Goal: Information Seeking & Learning: Learn about a topic

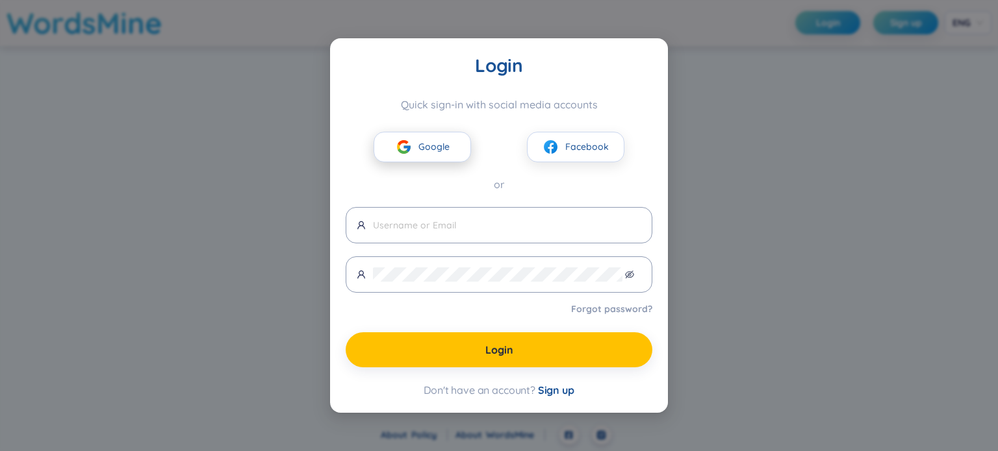
click at [441, 147] on span "Google" at bounding box center [433, 147] width 31 height 14
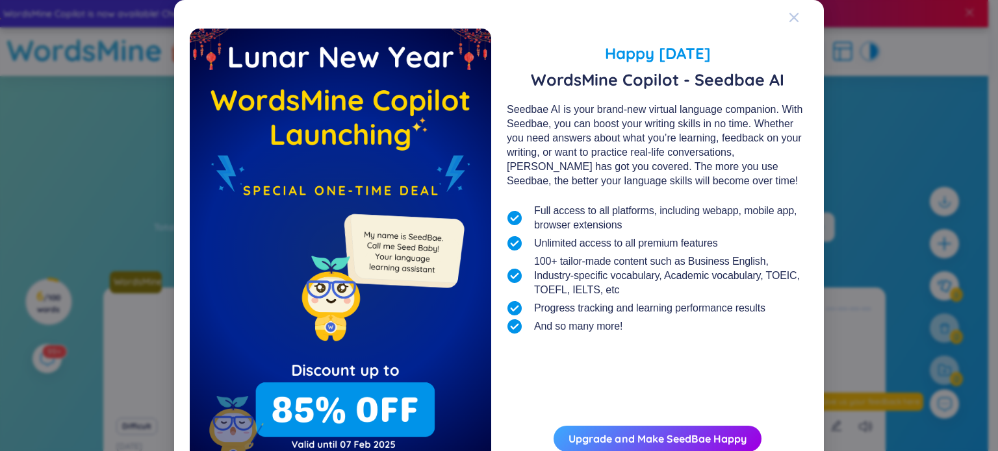
click at [789, 15] on icon "Close" at bounding box center [793, 17] width 10 height 10
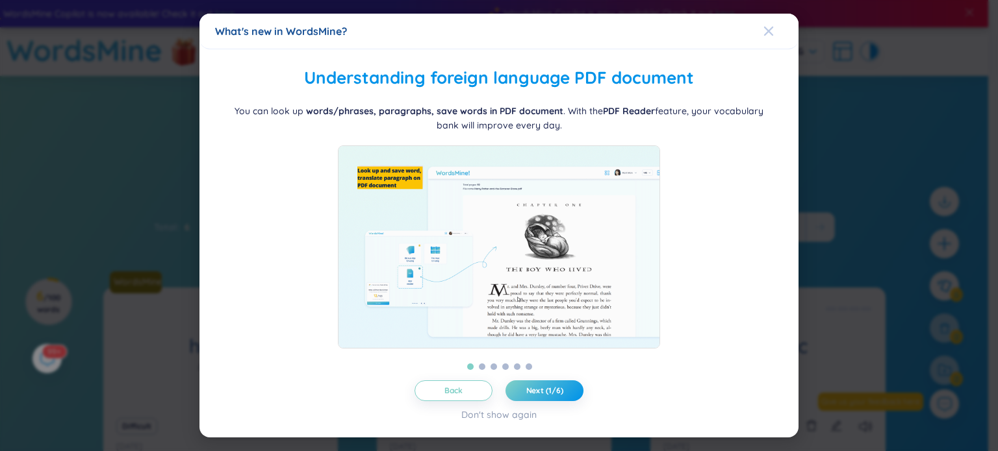
click at [767, 31] on icon "Close" at bounding box center [768, 31] width 10 height 10
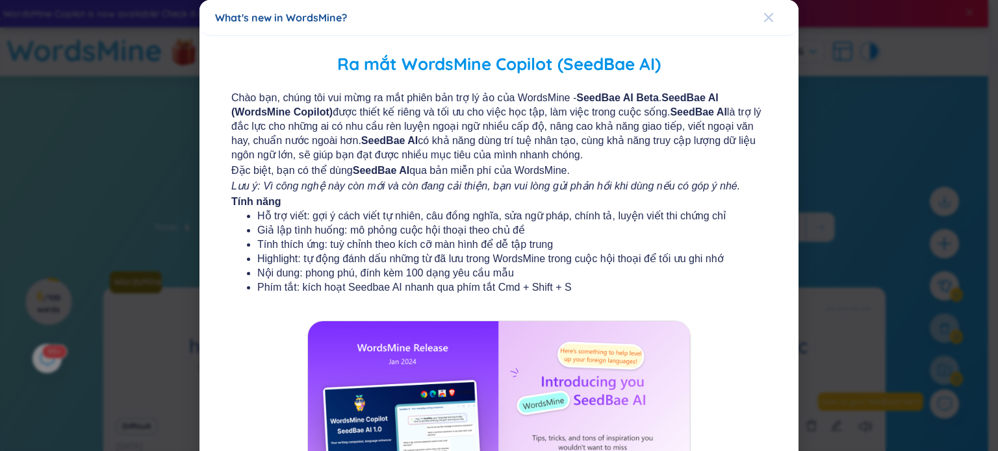
click at [764, 16] on icon "Close" at bounding box center [768, 17] width 9 height 9
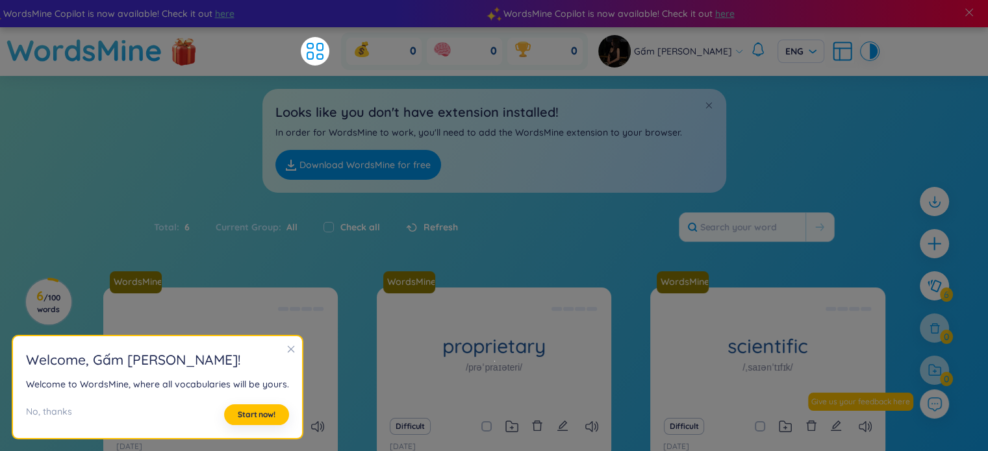
click at [286, 350] on icon "close" at bounding box center [290, 349] width 9 height 9
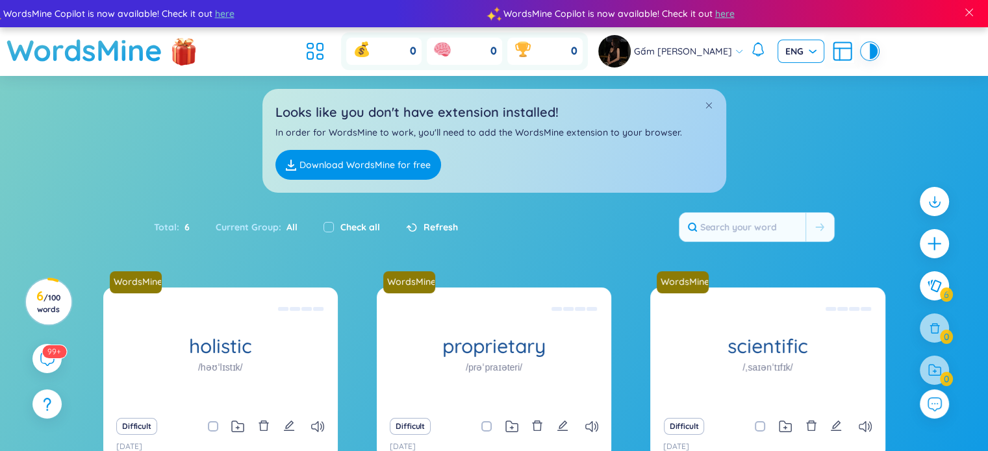
click at [785, 54] on span "ENG" at bounding box center [800, 51] width 31 height 13
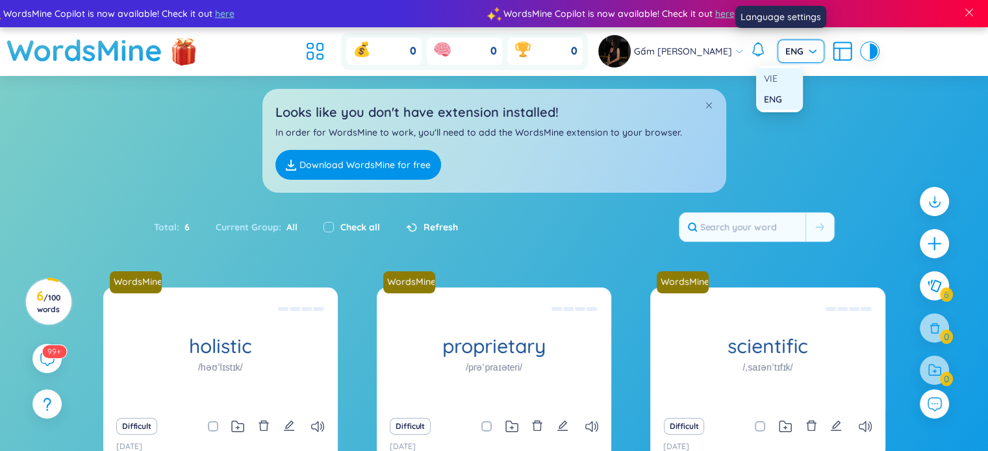
click at [776, 77] on div "VIE" at bounding box center [779, 78] width 31 height 14
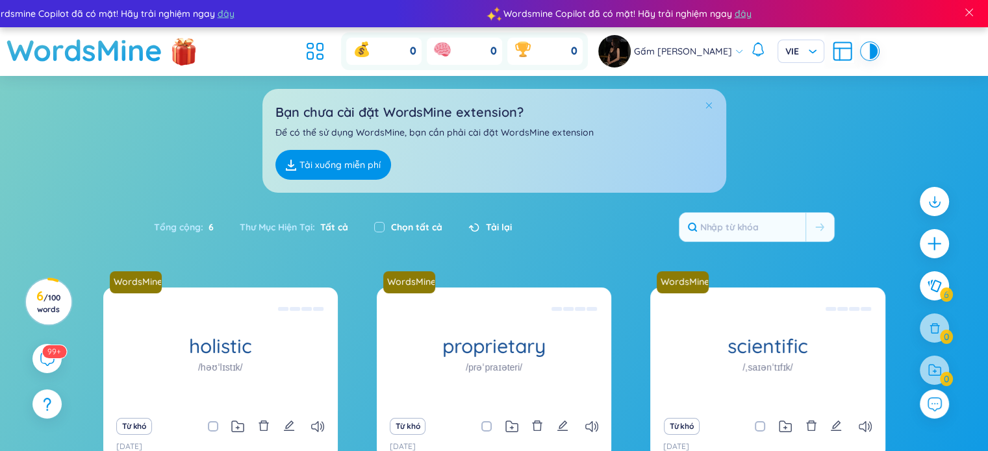
click at [709, 103] on span at bounding box center [708, 105] width 9 height 9
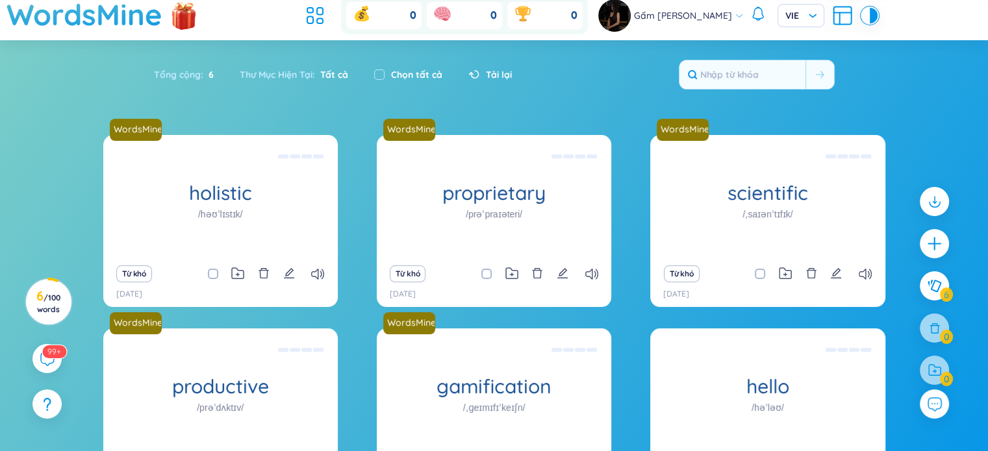
scroll to position [153, 0]
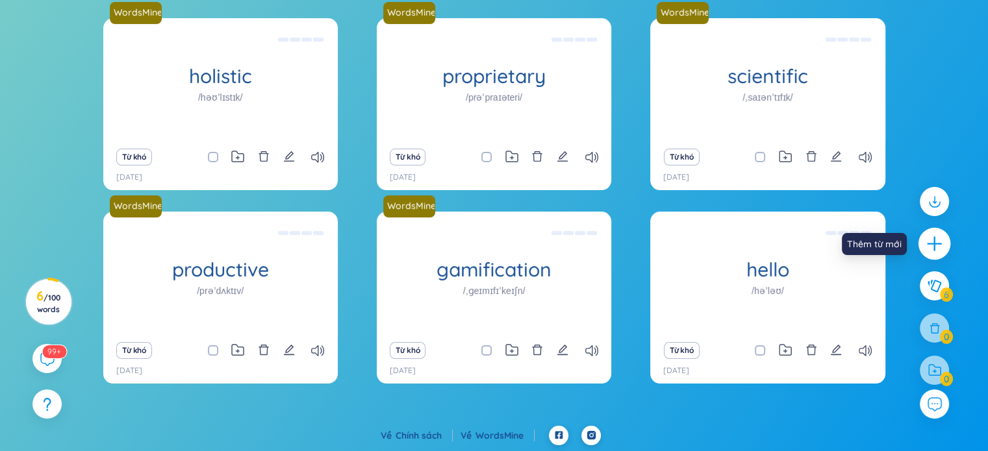
click at [933, 248] on icon "plus" at bounding box center [934, 244] width 18 height 18
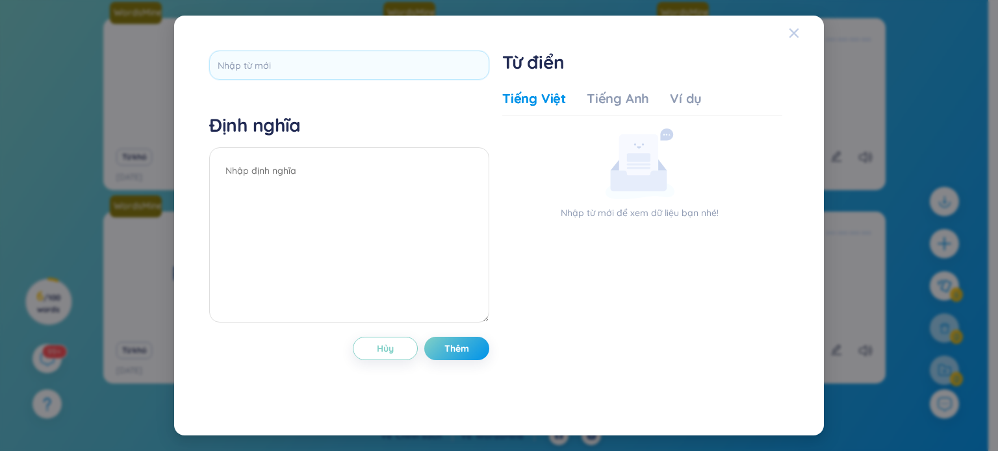
click at [798, 34] on icon "Close" at bounding box center [793, 33] width 10 height 10
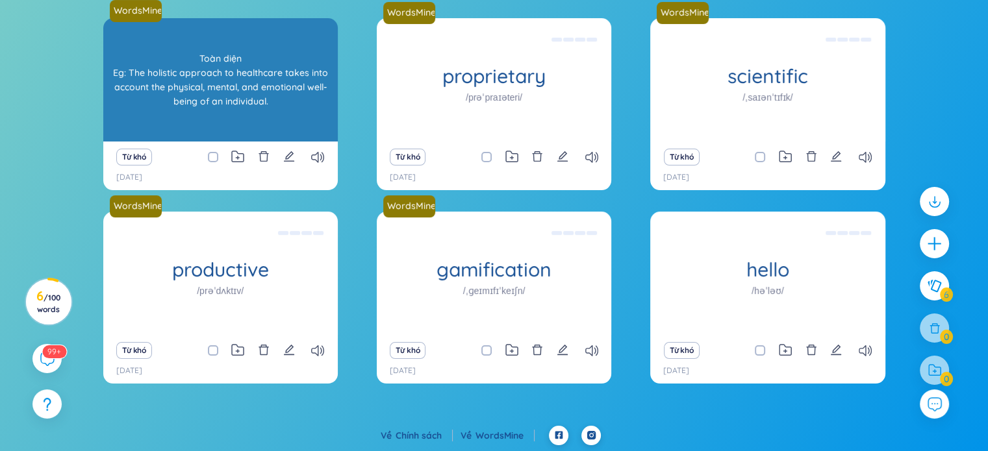
click at [221, 91] on div "Toàn diện Eg: The holistic approach to healthcare takes into account the physic…" at bounding box center [220, 79] width 221 height 117
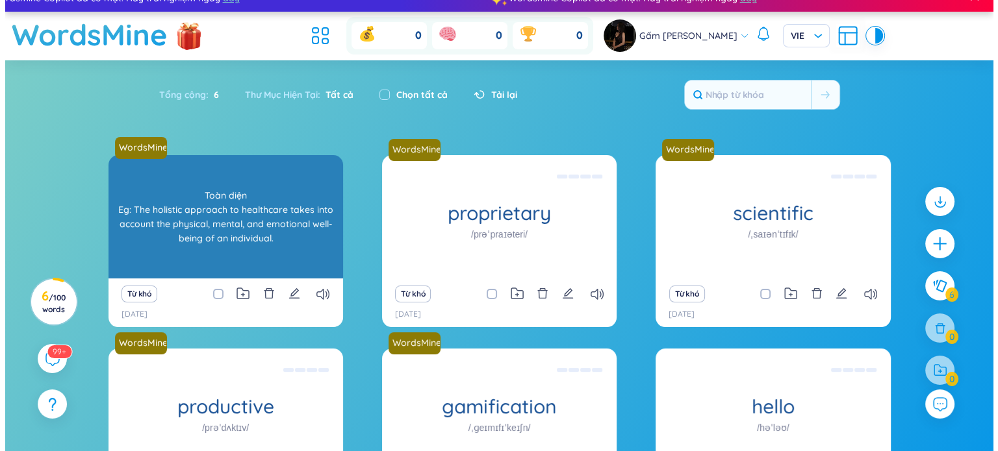
scroll to position [0, 0]
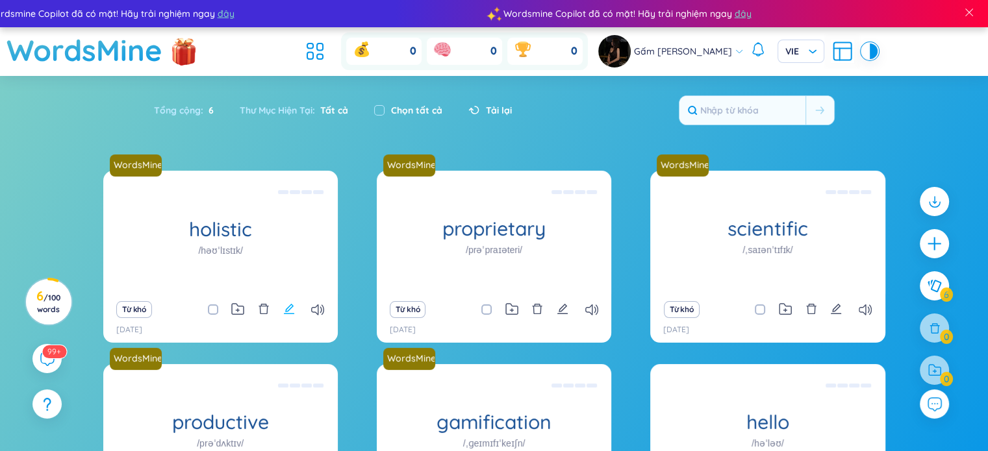
click at [288, 309] on icon "edit" at bounding box center [289, 309] width 12 height 12
type textarea "Toàn diện Eg: The holistic approach to healthcare takes into account the physic…"
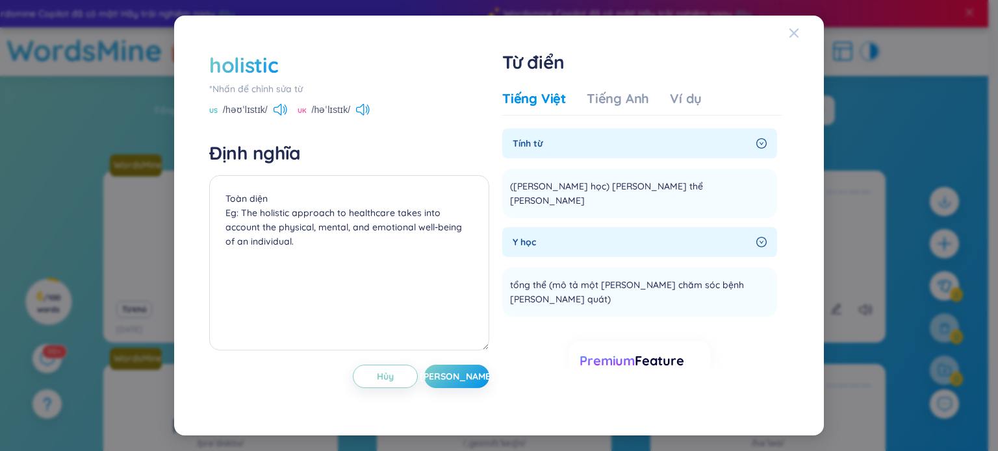
click at [795, 32] on icon "Close" at bounding box center [793, 33] width 9 height 9
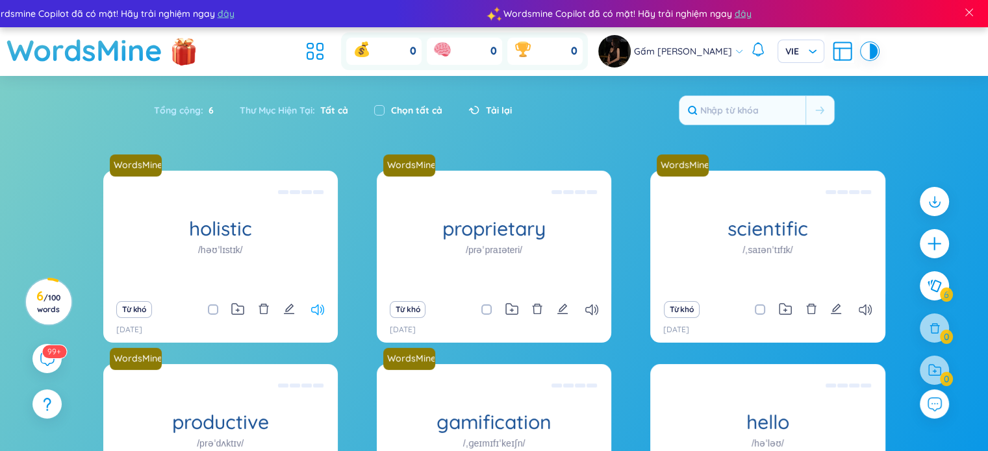
click at [314, 308] on icon at bounding box center [317, 310] width 13 height 11
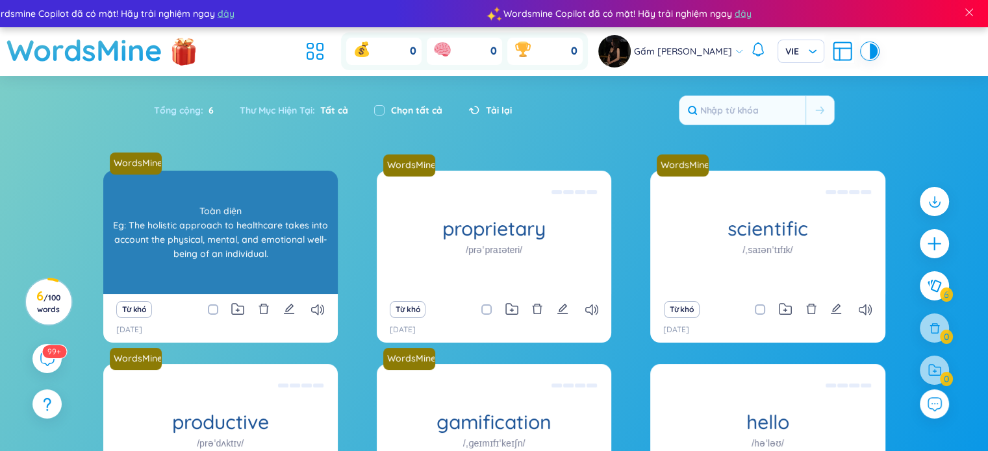
click at [242, 241] on div "Toàn diện Eg: The holistic approach to healthcare takes into account the physic…" at bounding box center [220, 232] width 221 height 117
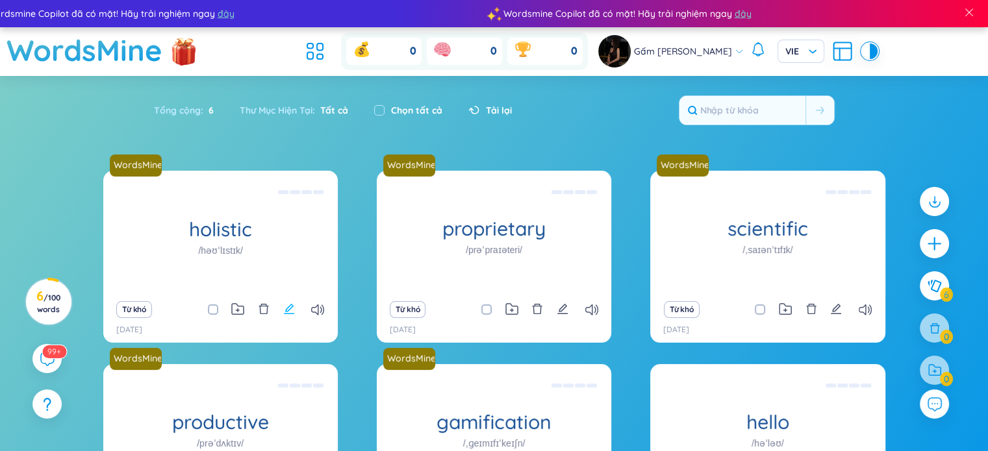
click at [283, 308] on icon "edit" at bounding box center [289, 309] width 12 height 12
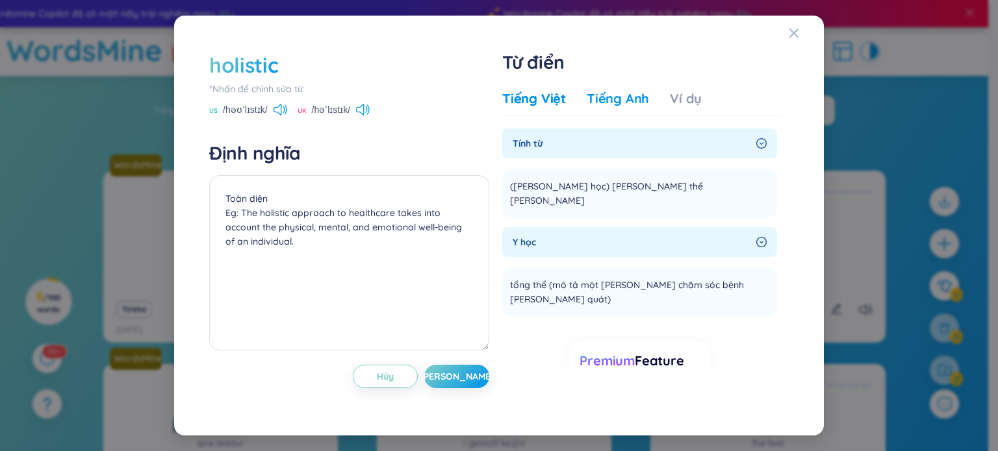
click at [639, 95] on div "Tiếng Anh" at bounding box center [617, 99] width 62 height 18
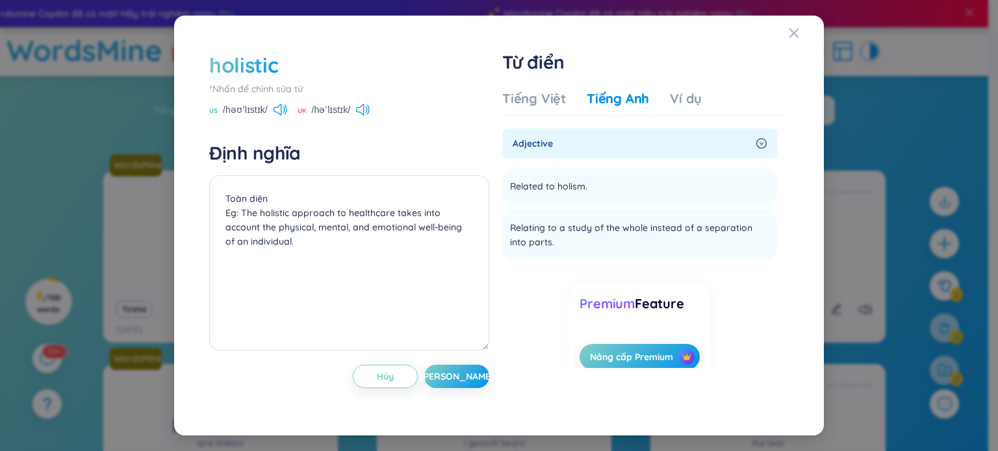
click at [756, 144] on icon "right-circle" at bounding box center [761, 143] width 10 height 10
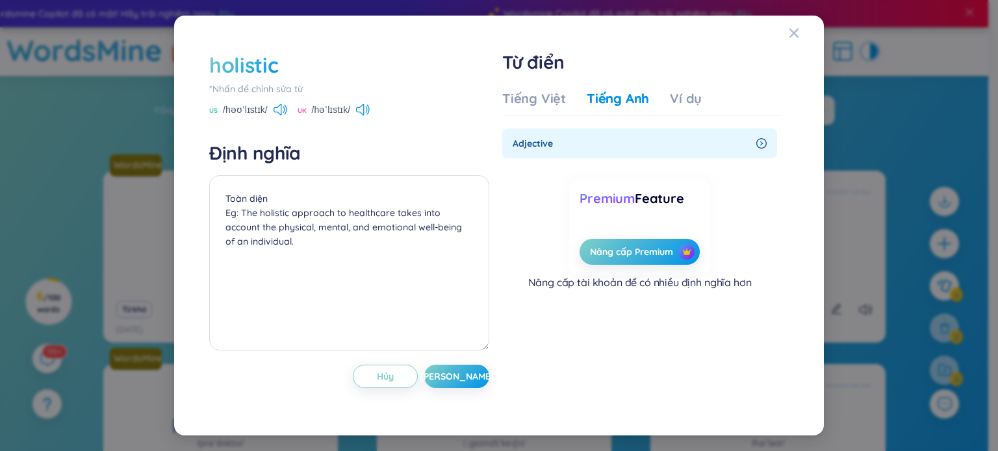
click at [755, 144] on div "adjective" at bounding box center [639, 144] width 275 height 30
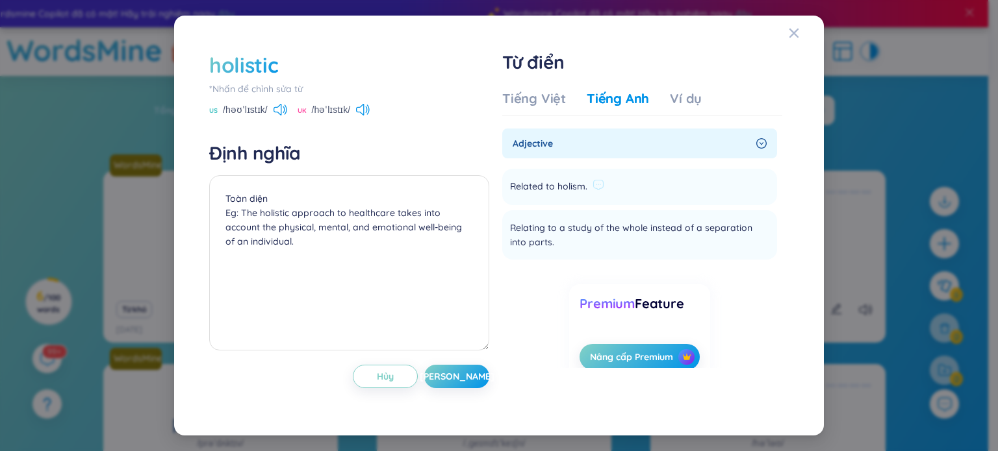
click at [740, 179] on li "Related to holism. Thêm" at bounding box center [639, 187] width 275 height 36
click at [759, 140] on icon "right-circle" at bounding box center [761, 143] width 10 height 10
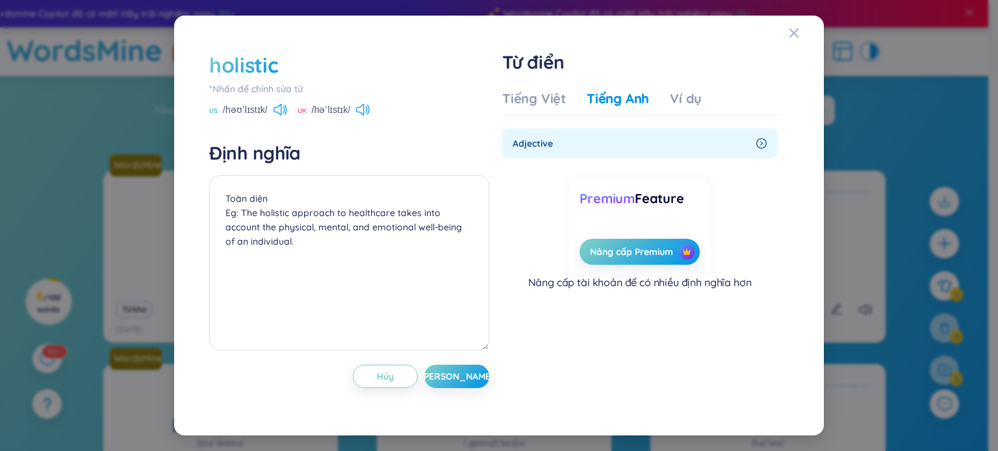
click at [599, 105] on div "Tiếng Anh" at bounding box center [617, 99] width 62 height 18
click at [659, 98] on div "Tiếng Việt Tiếng [PERSON_NAME] Ví dụ" at bounding box center [601, 103] width 199 height 26
click at [690, 97] on div "Ví dụ" at bounding box center [686, 99] width 32 height 18
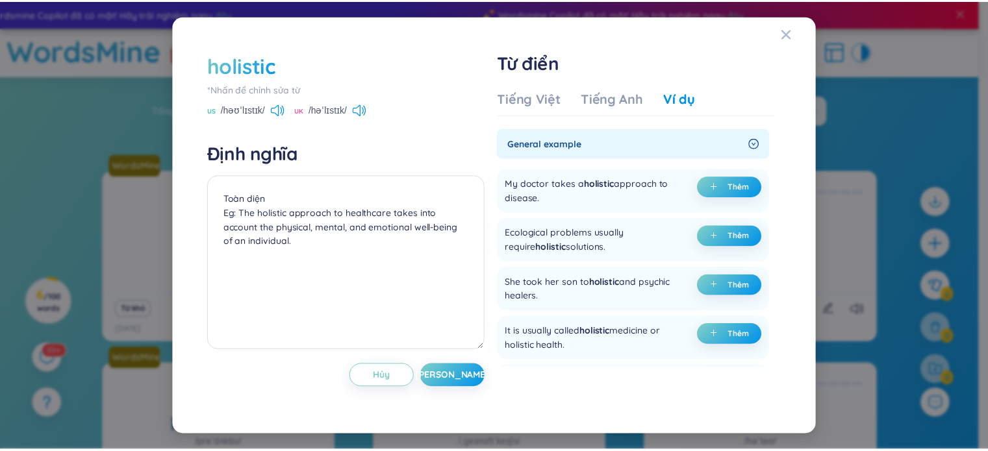
scroll to position [453, 0]
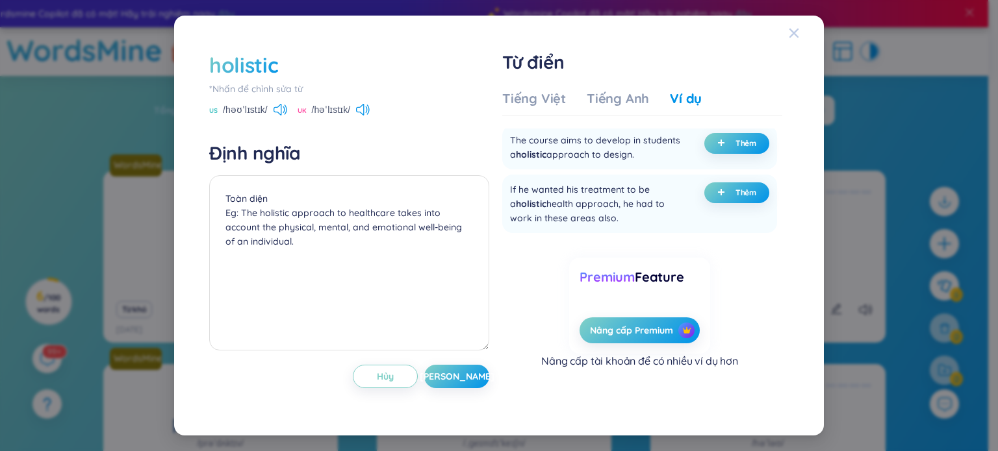
click at [789, 32] on icon "Close" at bounding box center [793, 33] width 10 height 10
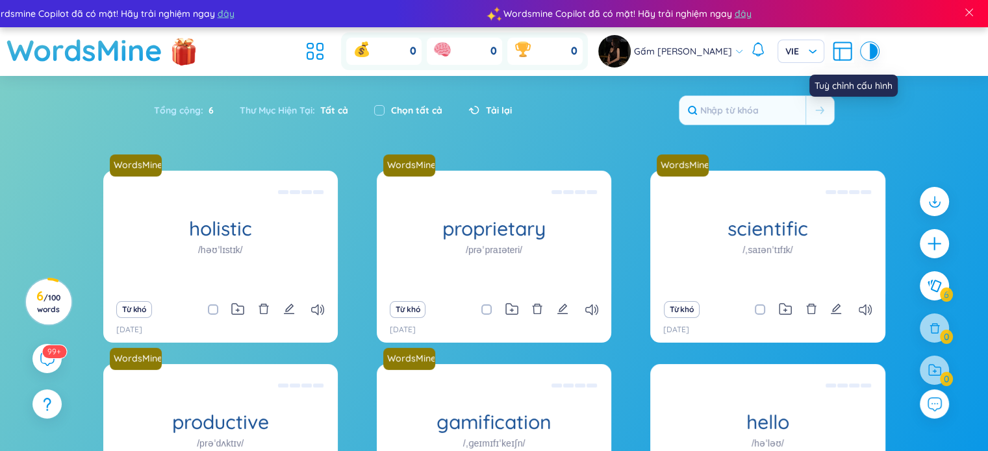
click at [834, 49] on icon at bounding box center [843, 49] width 18 height 0
click at [970, 12] on span at bounding box center [969, 12] width 12 height 12
